Goal: Transaction & Acquisition: Purchase product/service

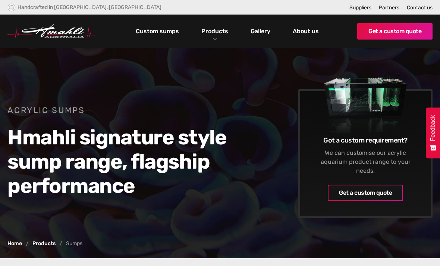
click at [224, 33] on link "Products" at bounding box center [215, 31] width 31 height 11
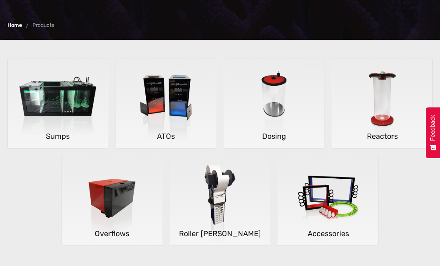
scroll to position [145, 0]
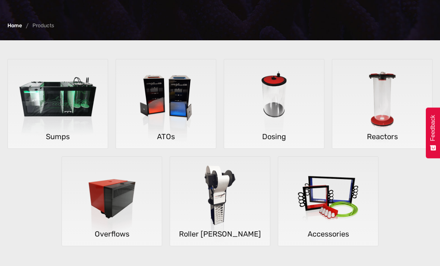
click at [43, 104] on img at bounding box center [58, 104] width 100 height 90
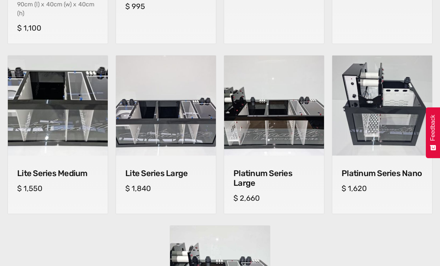
scroll to position [461, 0]
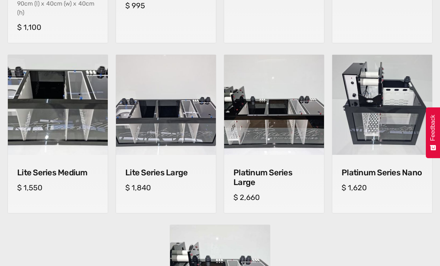
click at [153, 118] on img at bounding box center [166, 105] width 100 height 100
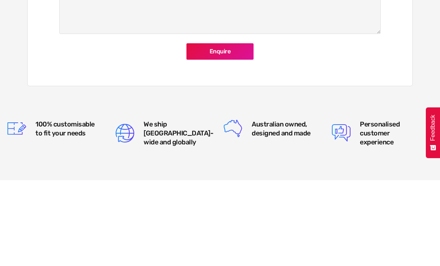
scroll to position [846, 0]
